Goal: Task Accomplishment & Management: Complete application form

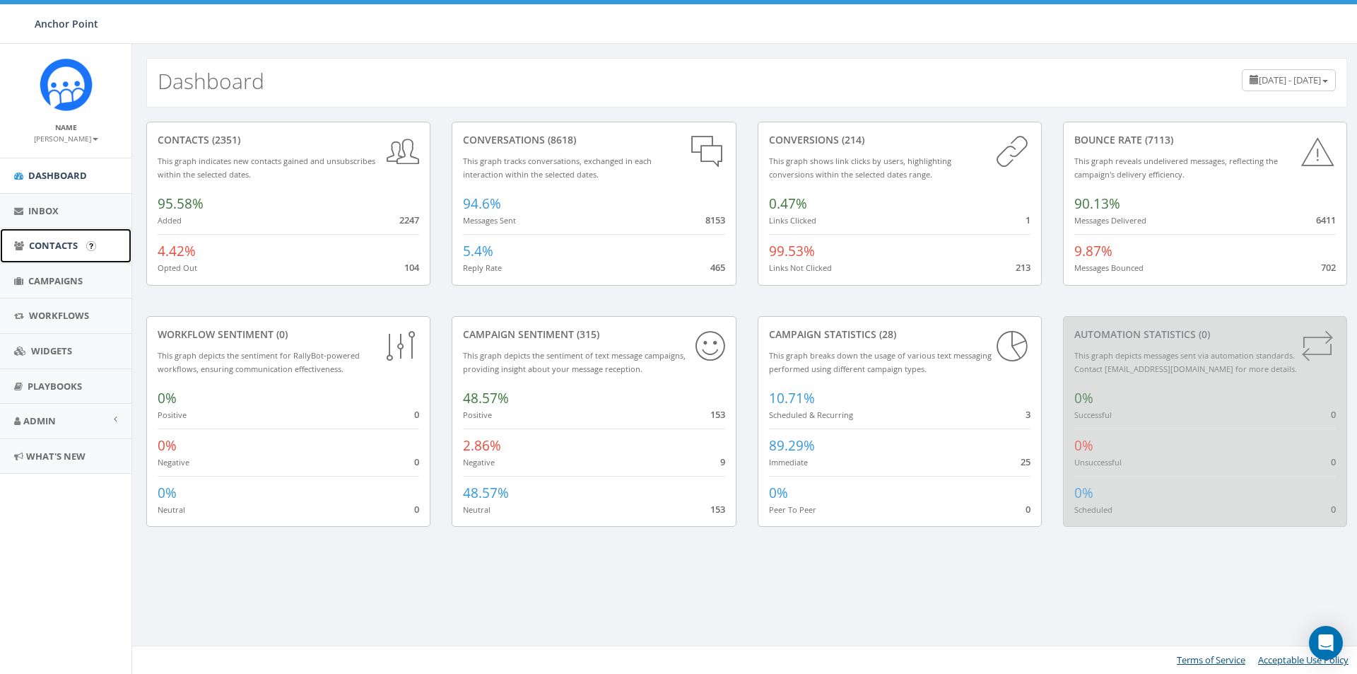
click at [50, 242] on span "Contacts" at bounding box center [53, 245] width 49 height 13
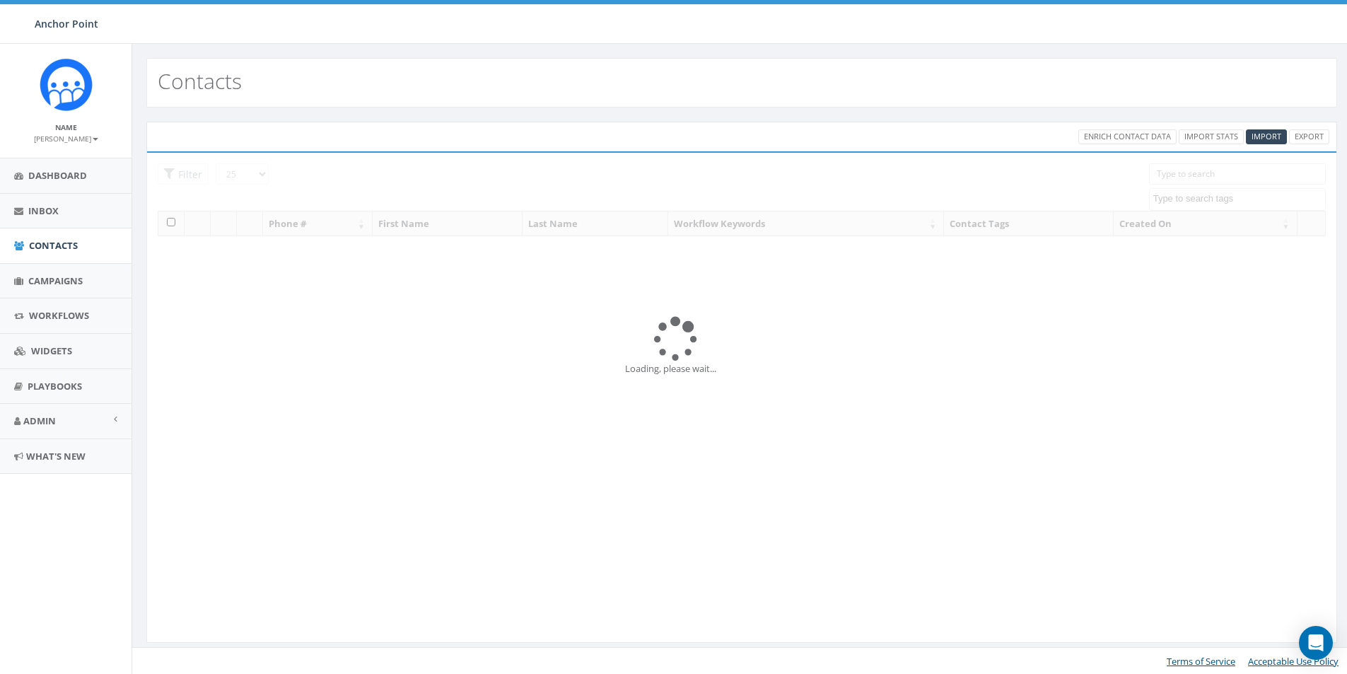
select select
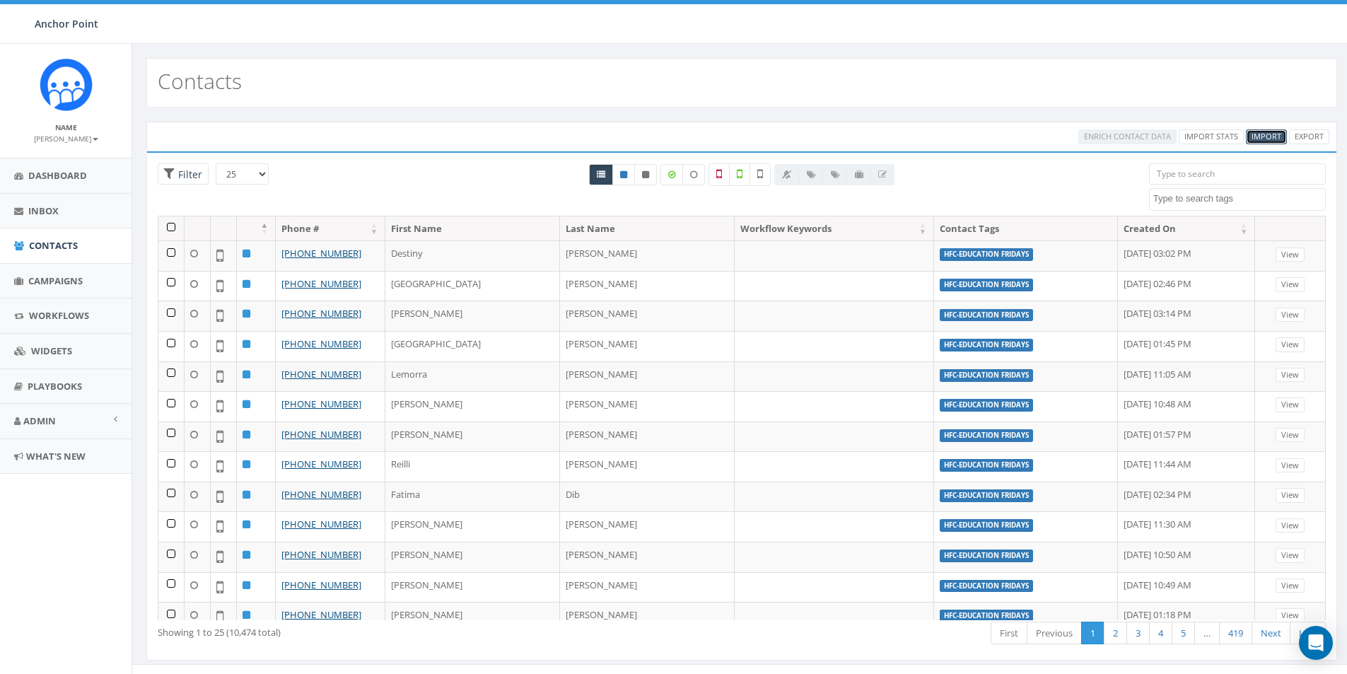
click at [1260, 136] on span "Import" at bounding box center [1266, 136] width 30 height 11
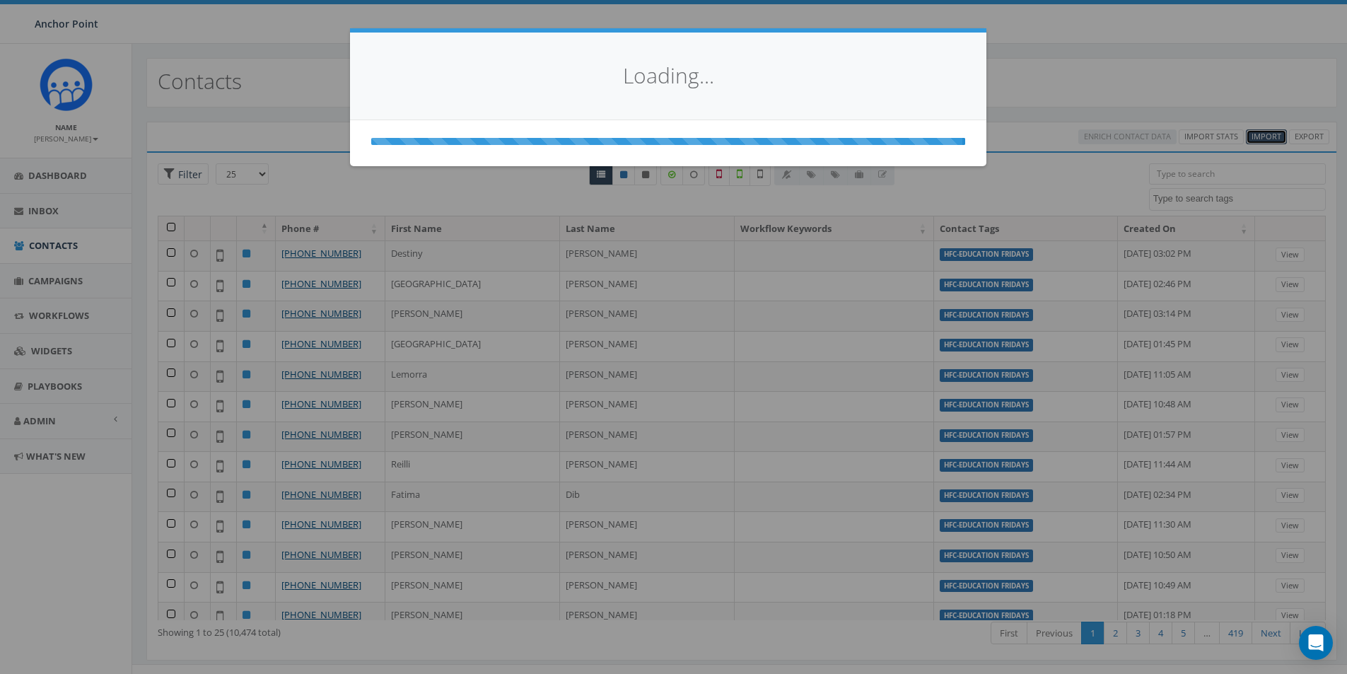
select select
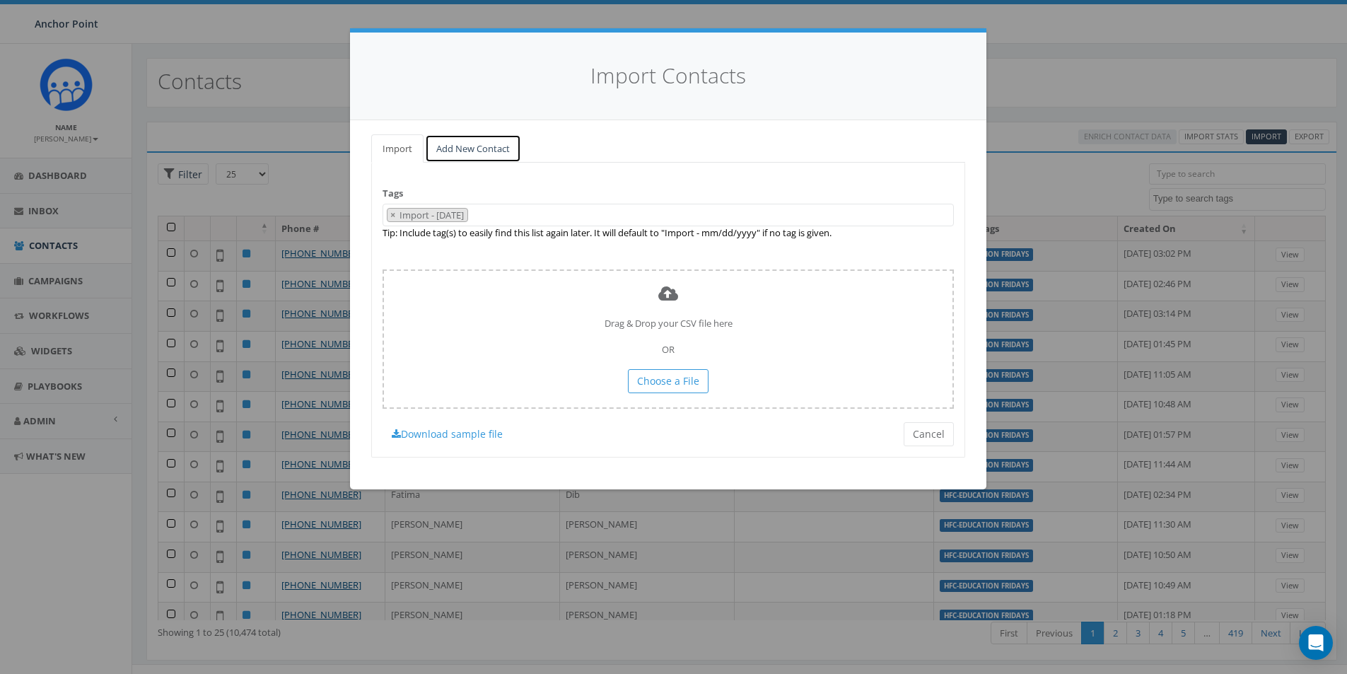
click at [457, 149] on link "Add New Contact" at bounding box center [473, 148] width 96 height 29
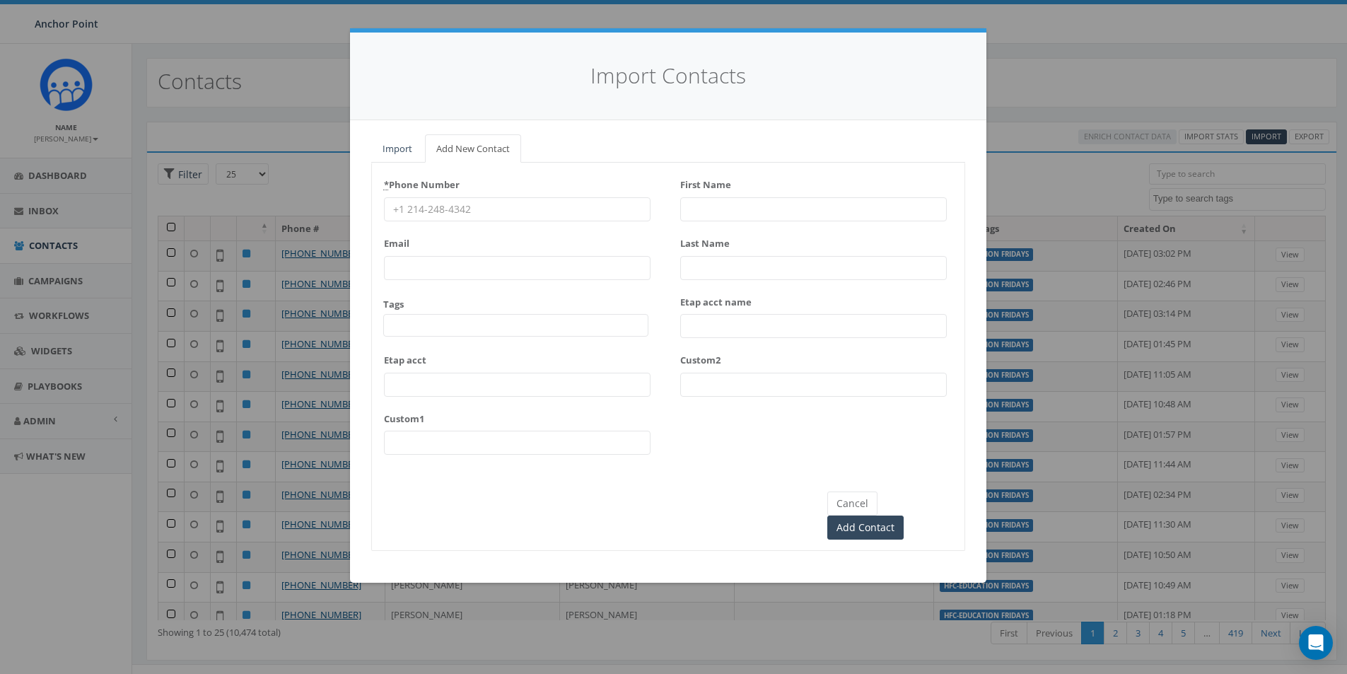
click at [428, 217] on input "* Phone Number" at bounding box center [517, 209] width 267 height 24
type input "832-409-9846"
click at [432, 340] on div "* Phone Number 832-409-9846 Email Tags 0613 Donor Dinner 2024/09/12 2024 gala 2…" at bounding box center [517, 319] width 267 height 292
click at [433, 323] on span at bounding box center [515, 325] width 265 height 23
type textarea "HFC"
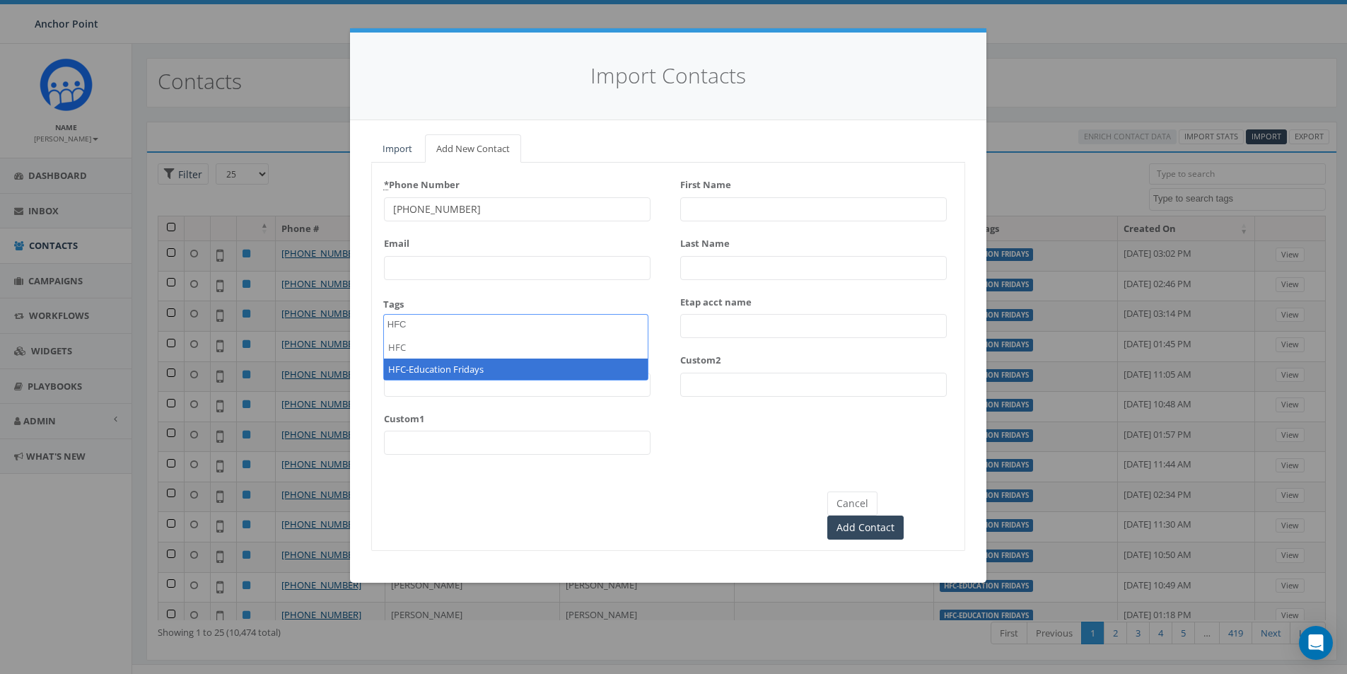
select select "HFC-Education Fridays"
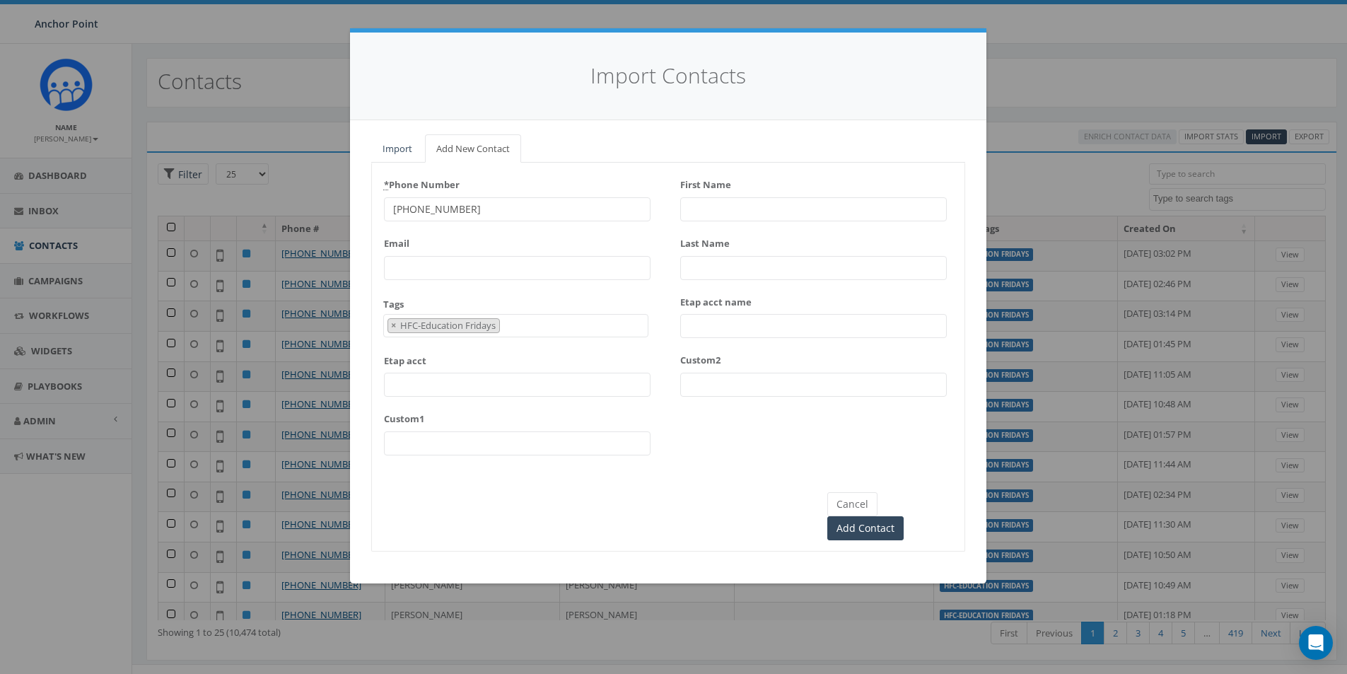
click at [700, 208] on input "First Name" at bounding box center [813, 209] width 267 height 24
type input "[PERSON_NAME]"
click at [903, 516] on input "Add Contact" at bounding box center [865, 528] width 76 height 24
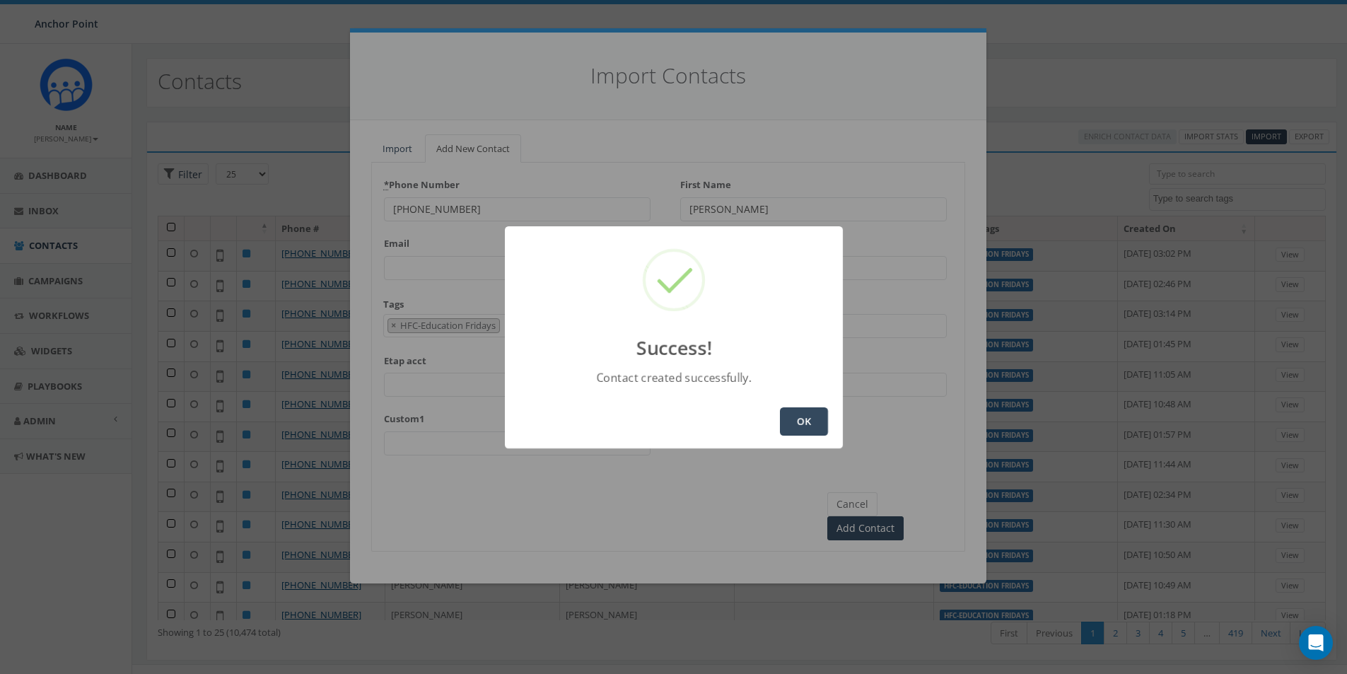
click at [792, 423] on button "OK" at bounding box center [804, 421] width 48 height 28
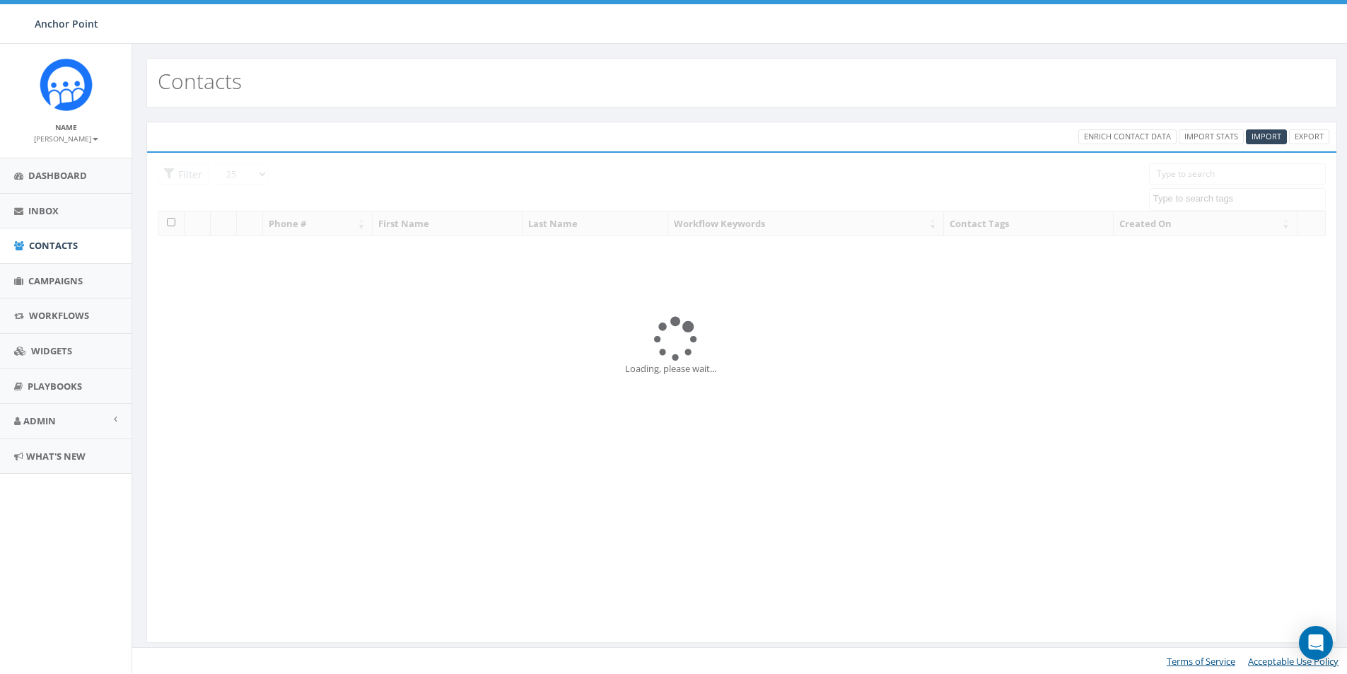
select select
